Goal: Transaction & Acquisition: Purchase product/service

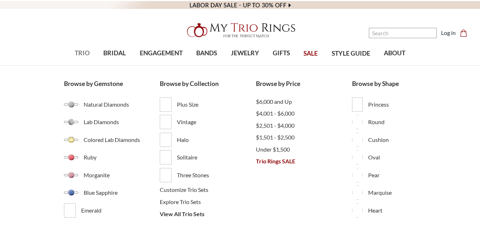
click at [83, 53] on span "TRIO" at bounding box center [82, 53] width 15 height 9
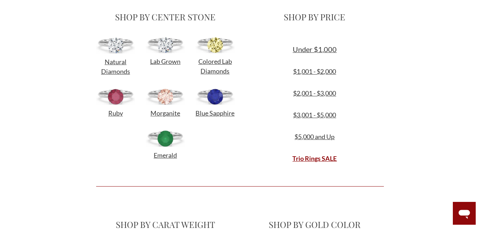
scroll to position [257, 0]
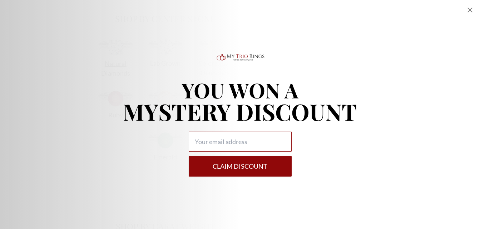
click at [233, 142] on input "Alia popup" at bounding box center [240, 142] width 103 height 20
type input "arcookie58@yahoo.com"
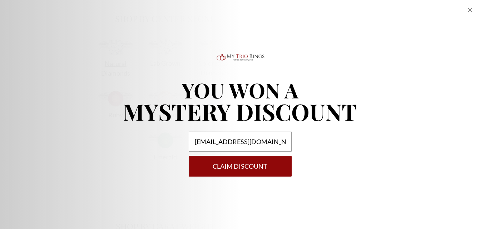
click at [236, 168] on button "Claim DISCOUNT" at bounding box center [240, 166] width 103 height 21
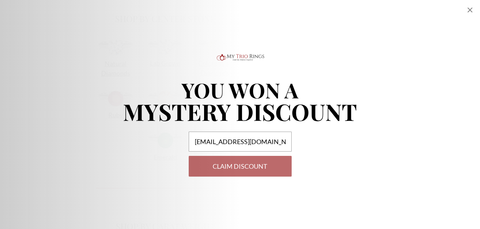
select select "US"
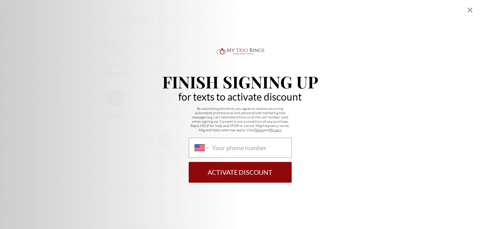
click at [223, 142] on div "International Afghanistan Åland Islands Albania Algeria American Samoa Andorra …" at bounding box center [240, 148] width 103 height 20
click at [209, 144] on select "International Afghanistan Åland Islands Albania Algeria American Samoa Andorra …" at bounding box center [202, 148] width 14 height 8
click at [227, 149] on input "International Afghanistan Åland Islands Albania Algeria American Samoa Andorra …" at bounding box center [248, 148] width 73 height 8
type input "1 (571) 477-9503"
click at [239, 169] on button "Activate Discount" at bounding box center [240, 172] width 103 height 21
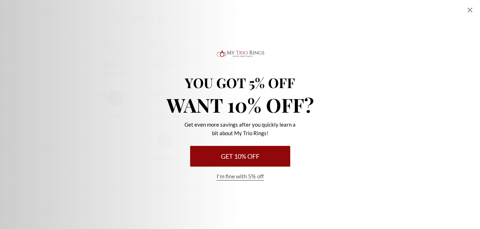
click at [237, 157] on button "Get 10% Off" at bounding box center [240, 156] width 100 height 21
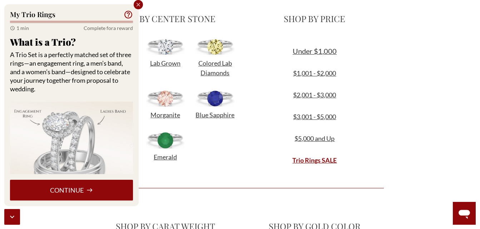
click at [85, 186] on button "Continue" at bounding box center [71, 190] width 123 height 21
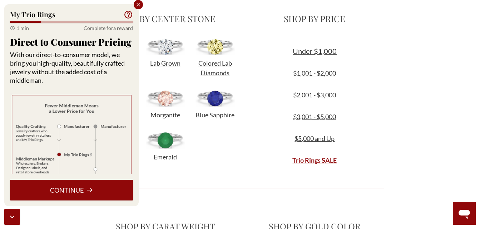
click at [78, 187] on button "Continue" at bounding box center [71, 190] width 123 height 21
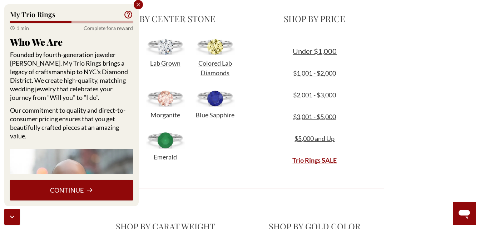
click at [80, 190] on button "Continue" at bounding box center [71, 190] width 123 height 21
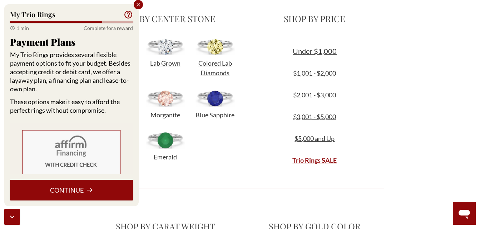
click at [82, 191] on button "Continue" at bounding box center [71, 190] width 123 height 21
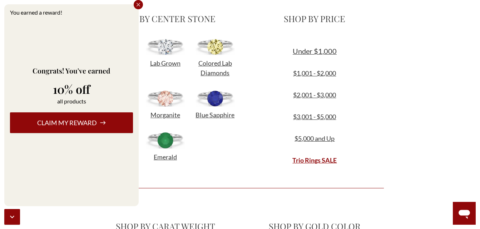
click at [113, 129] on button "Claim my reward" at bounding box center [71, 122] width 123 height 21
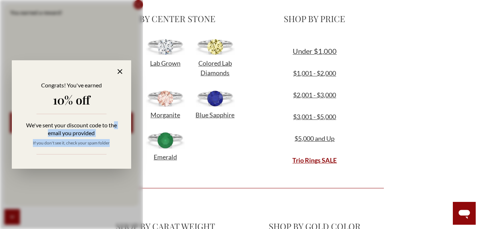
drag, startPoint x: 113, startPoint y: 129, endPoint x: 117, endPoint y: 145, distance: 17.0
click at [117, 145] on div "We've sent your discount code to the email you provided If you don't see it, ch…" at bounding box center [71, 134] width 105 height 26
click at [325, 137] on link "$5,000 and Up" at bounding box center [314, 139] width 40 height 8
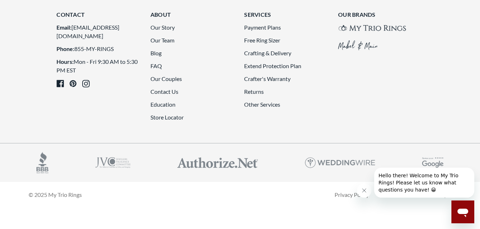
scroll to position [1885, 0]
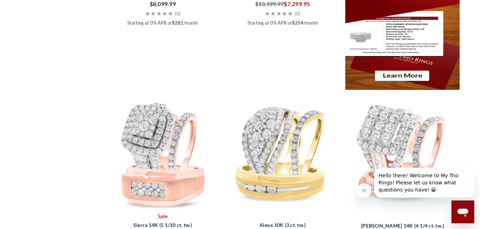
scroll to position [1236, 0]
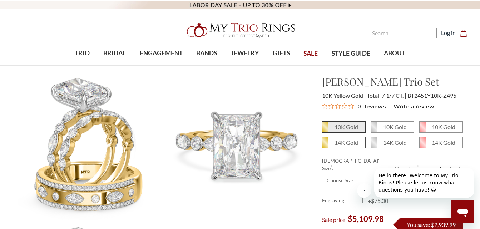
click at [331, 141] on span "14K Gold" at bounding box center [343, 142] width 43 height 11
click at [325, 145] on input "14K Gold" at bounding box center [325, 145] width 0 height 0
radio input "true"
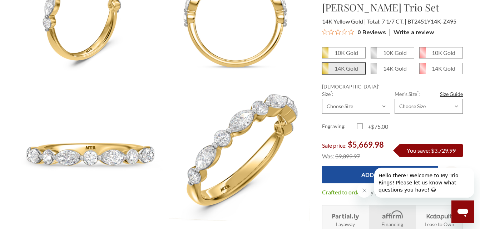
scroll to position [257, 0]
